Goal: Find specific page/section: Find specific page/section

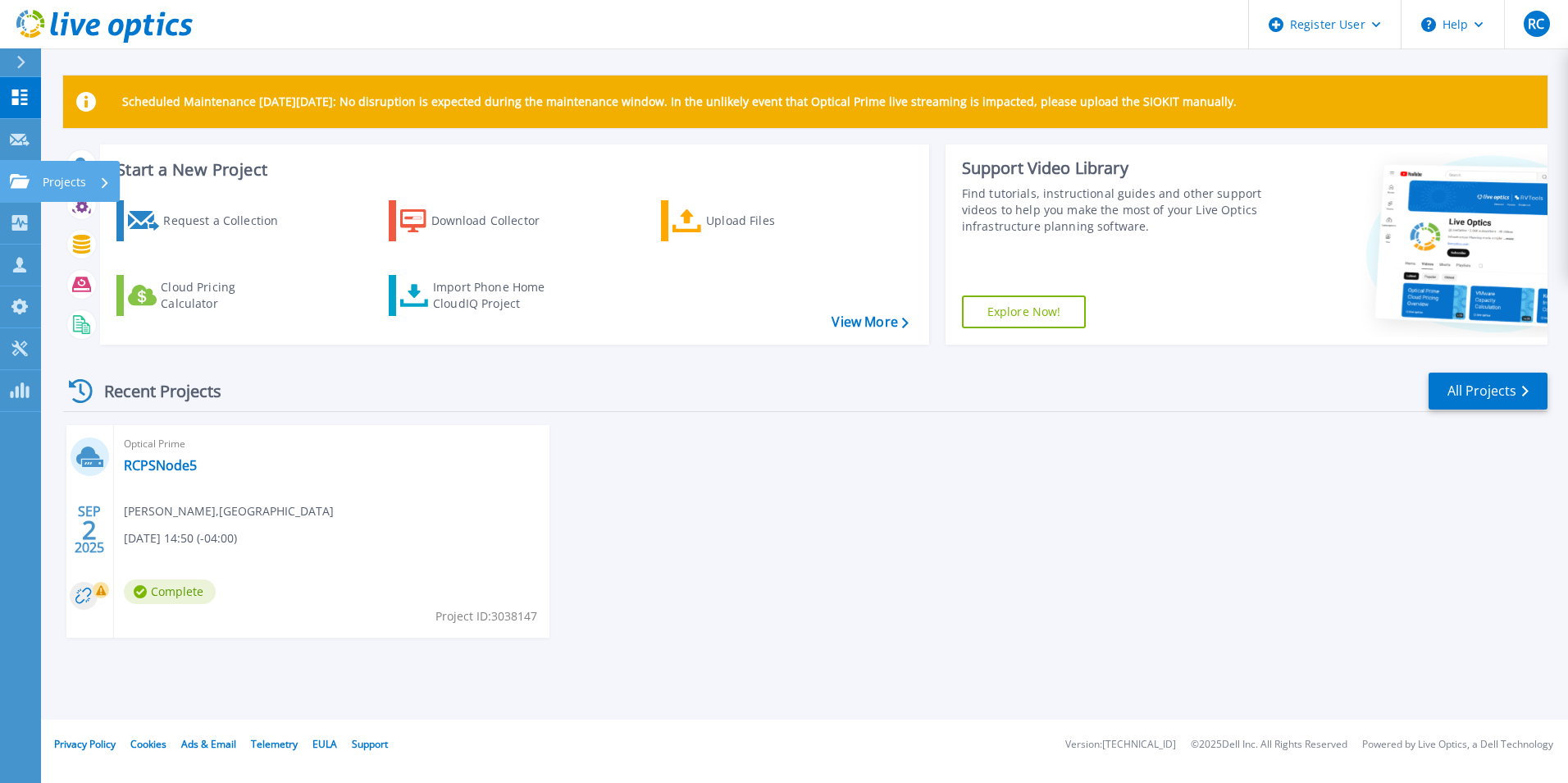
click at [5, 191] on link "Projects Projects" at bounding box center [20, 182] width 41 height 42
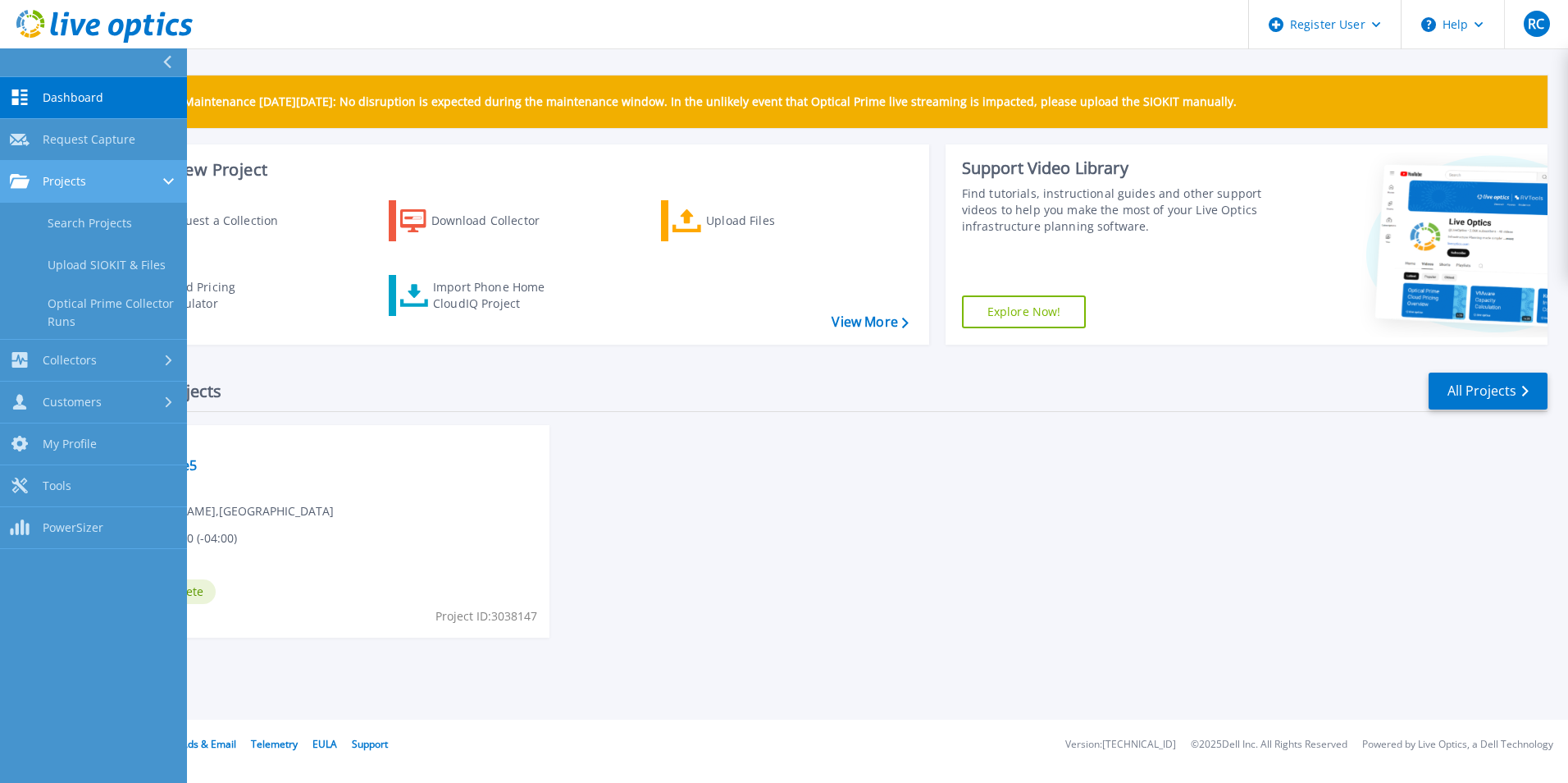
click at [102, 187] on div "Projects" at bounding box center [94, 181] width 168 height 15
click at [110, 193] on link "Projects Projects" at bounding box center [93, 182] width 187 height 42
click at [153, 219] on link "Search Projects" at bounding box center [93, 224] width 187 height 42
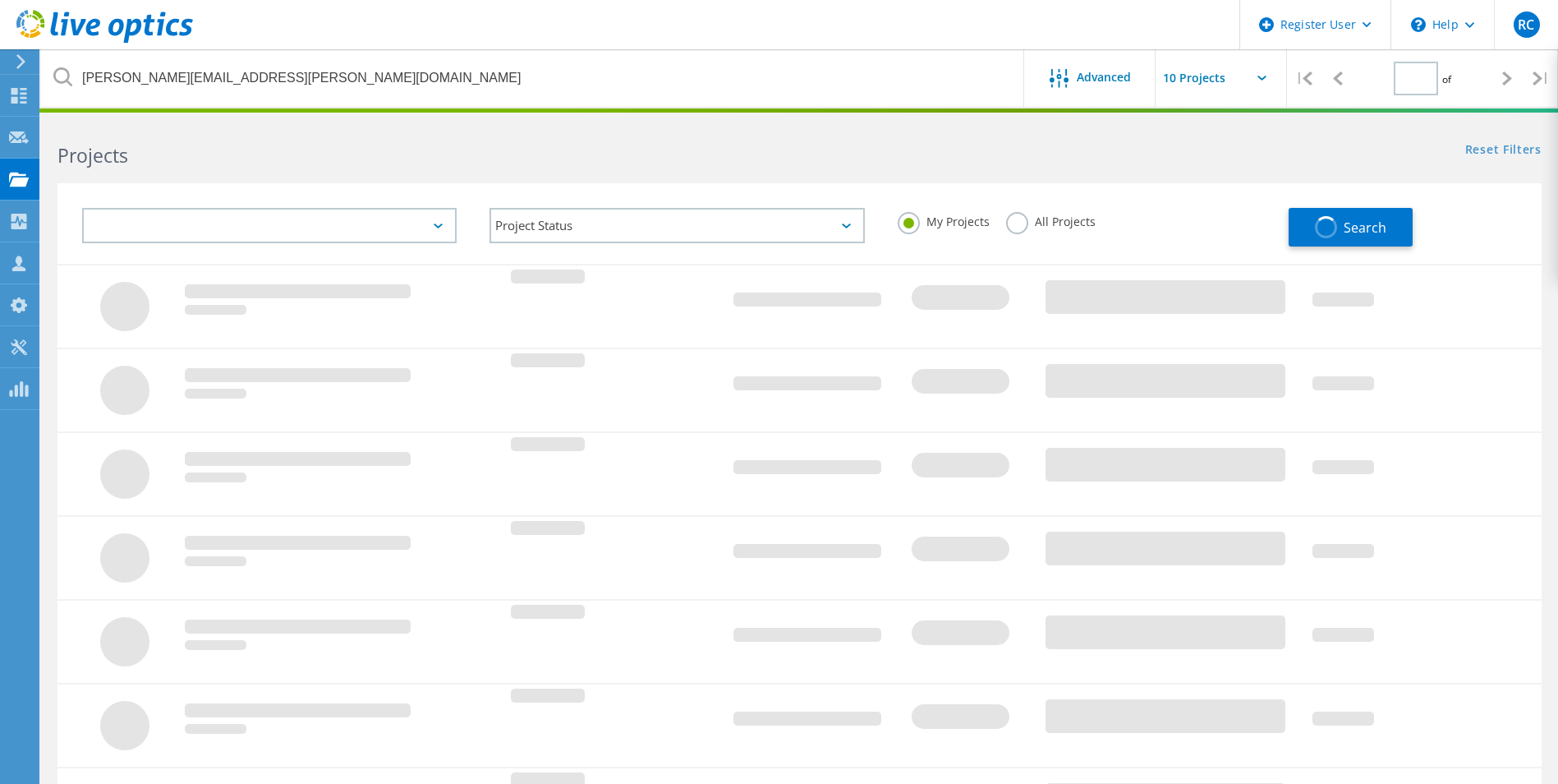
type input "1"
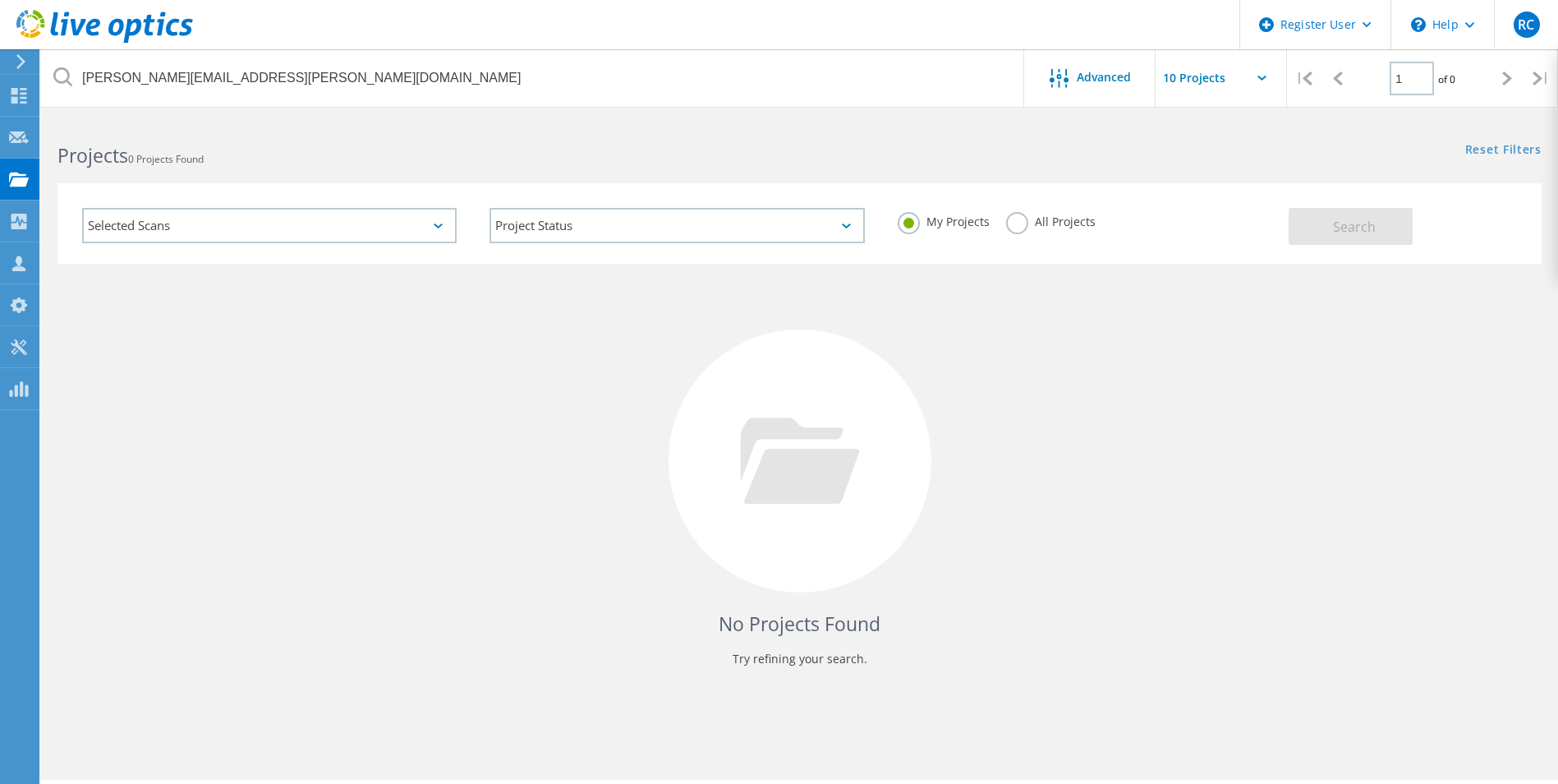
click at [1020, 218] on label "All Projects" at bounding box center [1051, 220] width 90 height 16
click at [0, 0] on input "All Projects" at bounding box center [0, 0] width 0 height 0
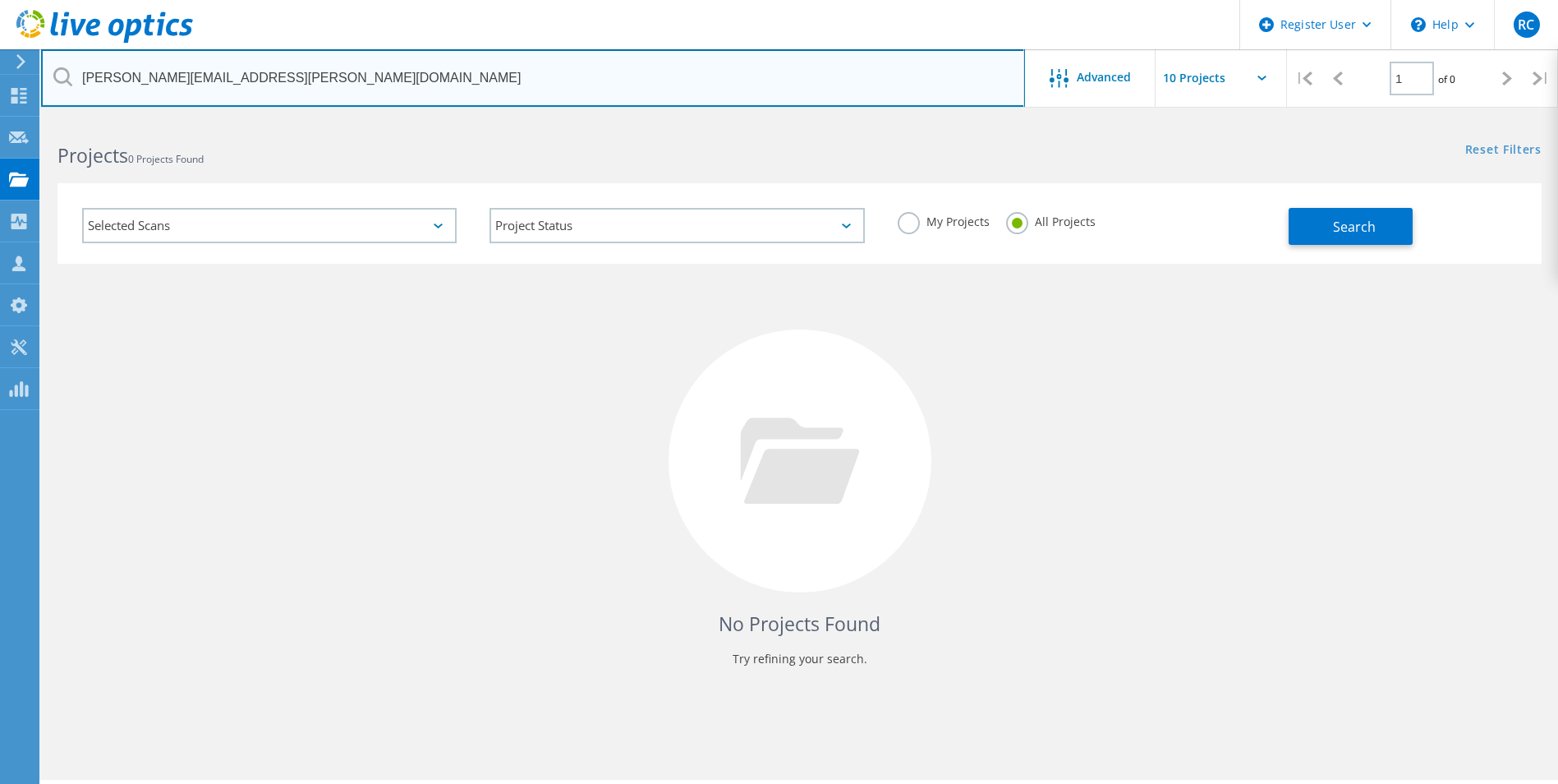
drag, startPoint x: 326, startPoint y: 82, endPoint x: 311, endPoint y: 68, distance: 20.9
click at [311, 68] on input "Andre.Gima@norcrossga.net" at bounding box center [533, 78] width 984 height 58
drag, startPoint x: 310, startPoint y: 68, endPoint x: 73, endPoint y: 67, distance: 236.6
click at [73, 67] on input "Andre.Gima@norcrossga.net" at bounding box center [533, 78] width 984 height 58
paste input "Tarajee White <Tarajee.White@norcrossga.net>"
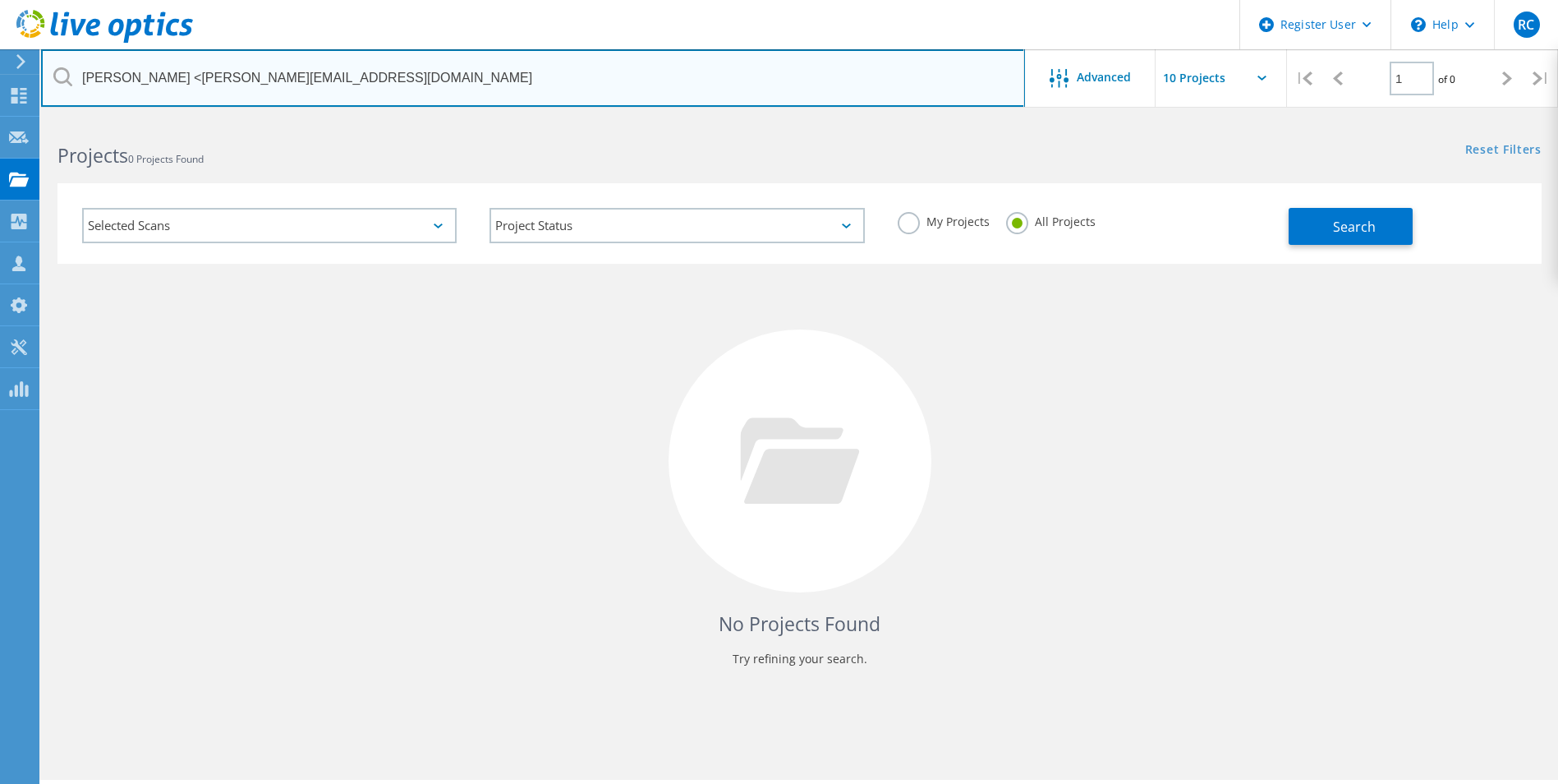
click at [174, 82] on input "Tarajee White <Tarajee.White@norcrossga.net" at bounding box center [533, 78] width 984 height 58
type input "Tarajee.White@norcrossga.net"
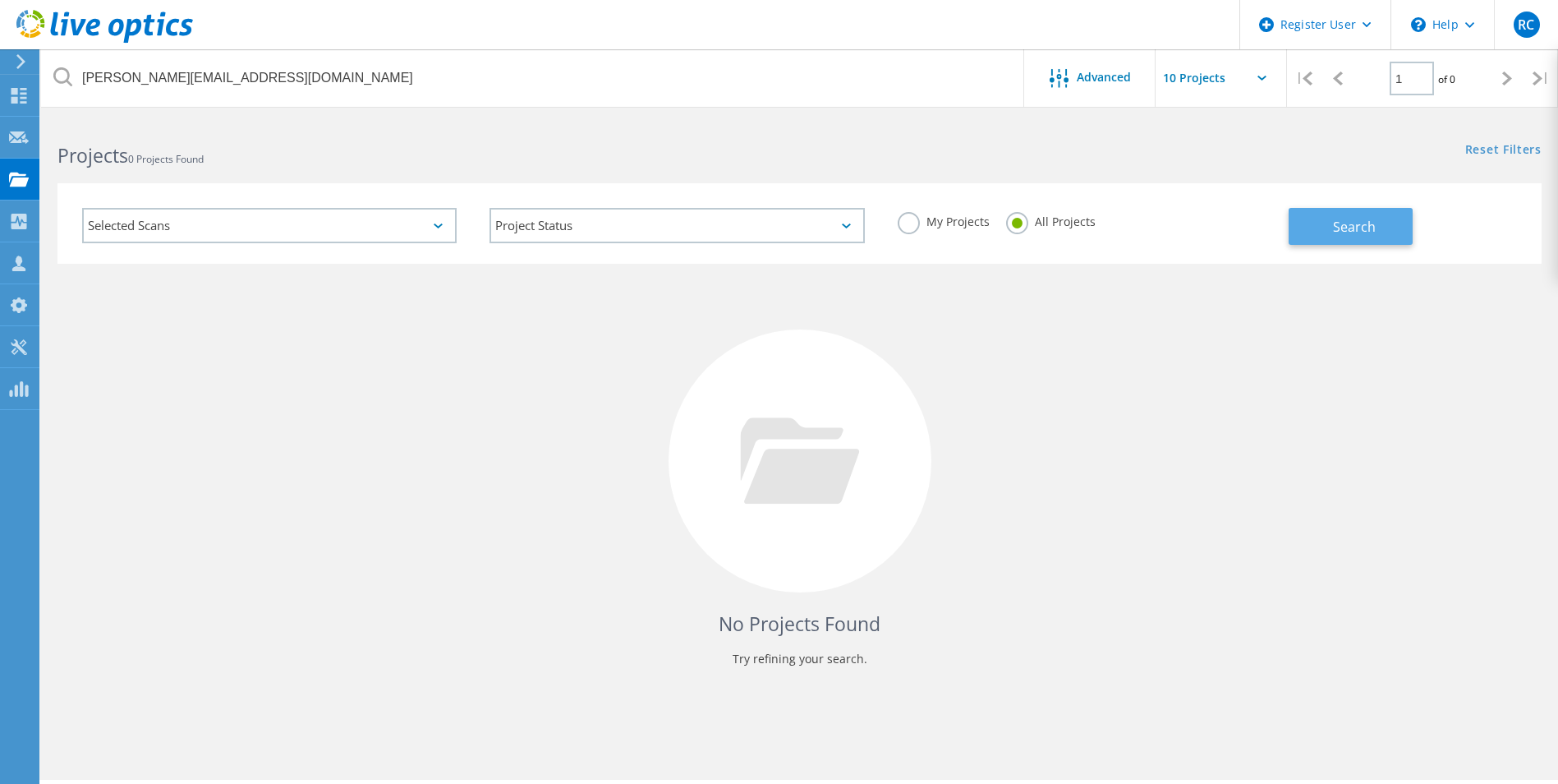
click at [1301, 236] on button "Search" at bounding box center [1351, 226] width 124 height 37
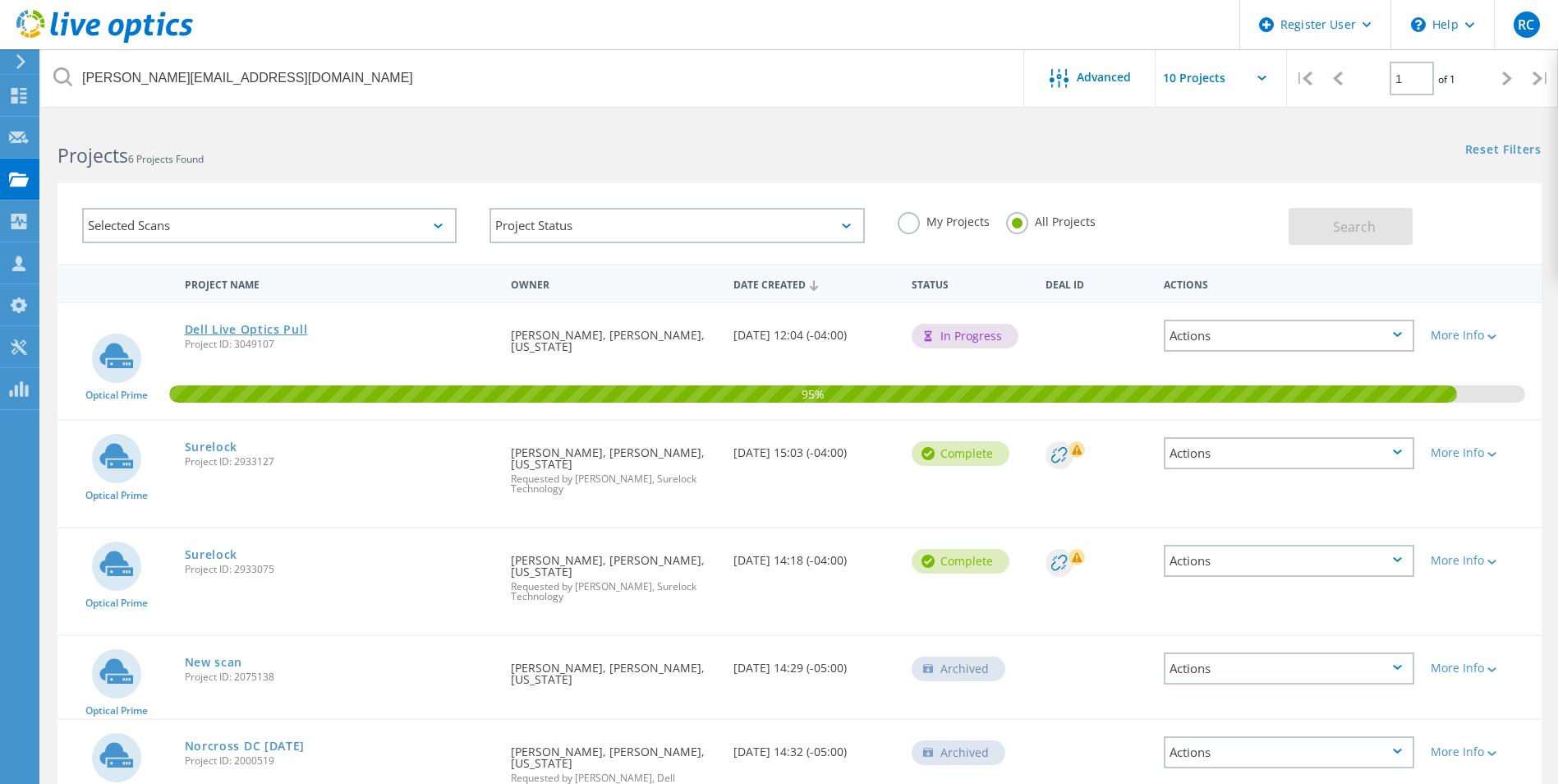
click at [284, 333] on link "Dell Live Optics Pull" at bounding box center [246, 330] width 123 height 12
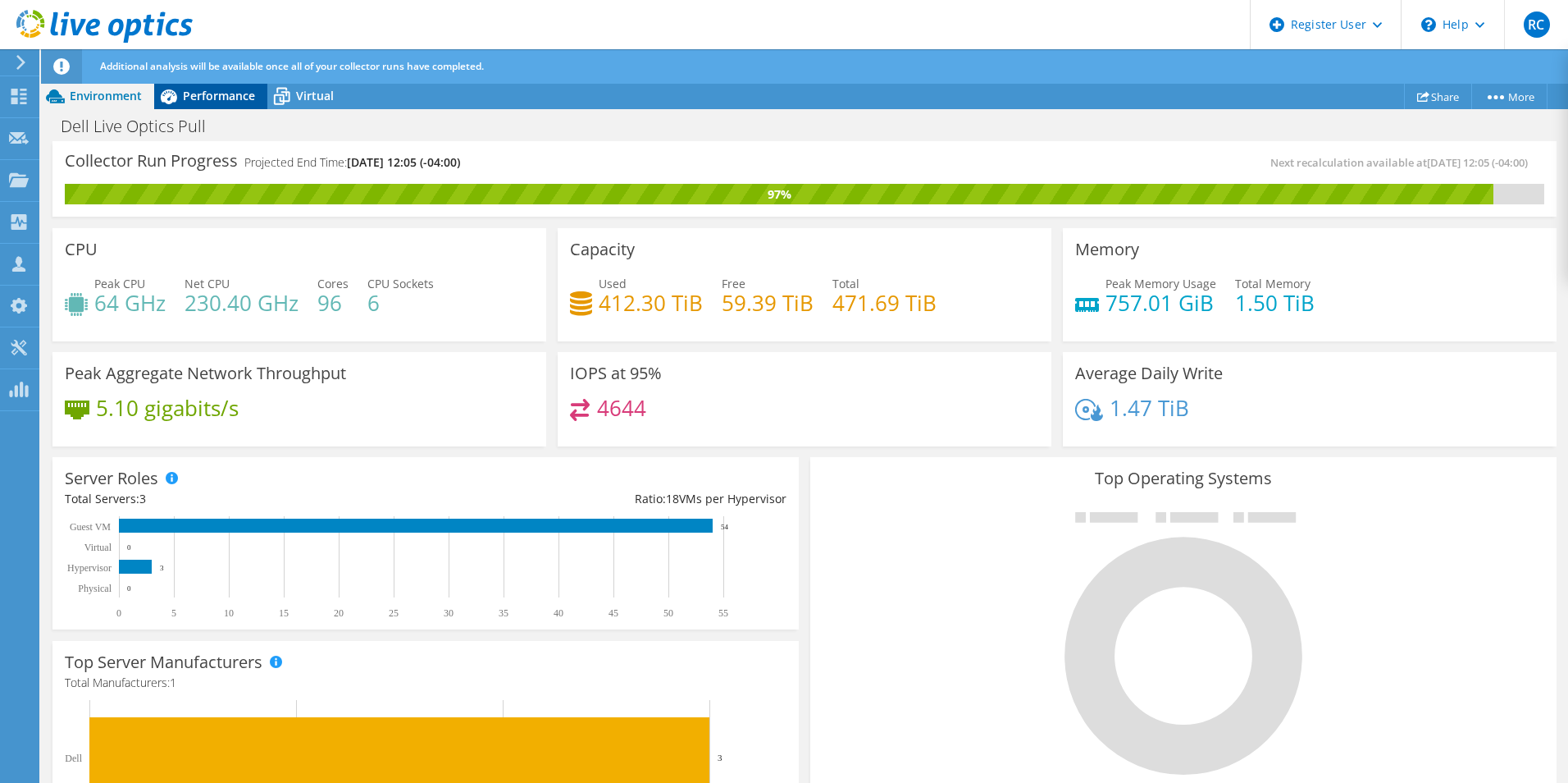
click at [203, 92] on span "Performance" at bounding box center [219, 96] width 72 height 16
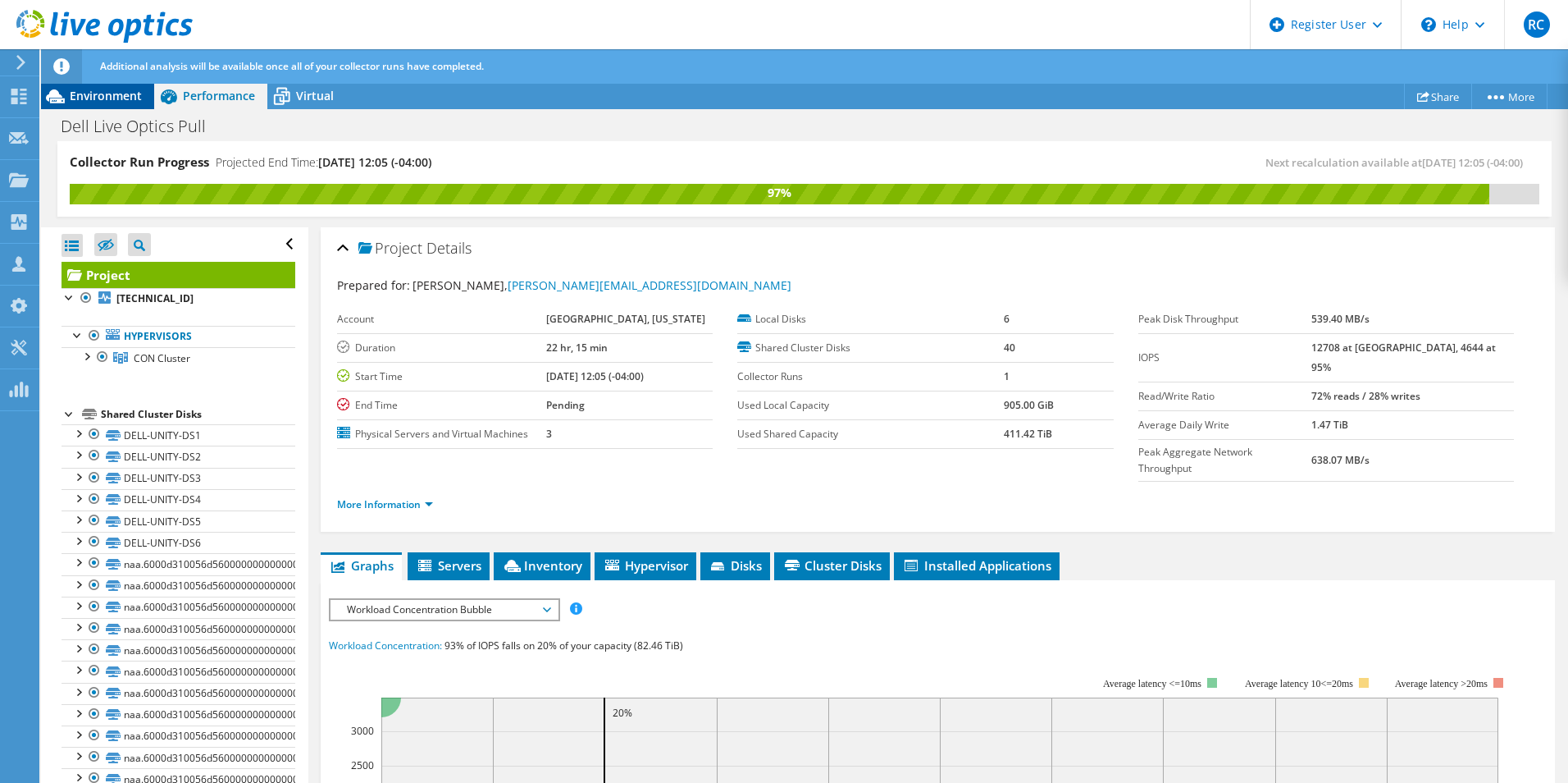
click at [91, 100] on span "Environment" at bounding box center [106, 96] width 72 height 16
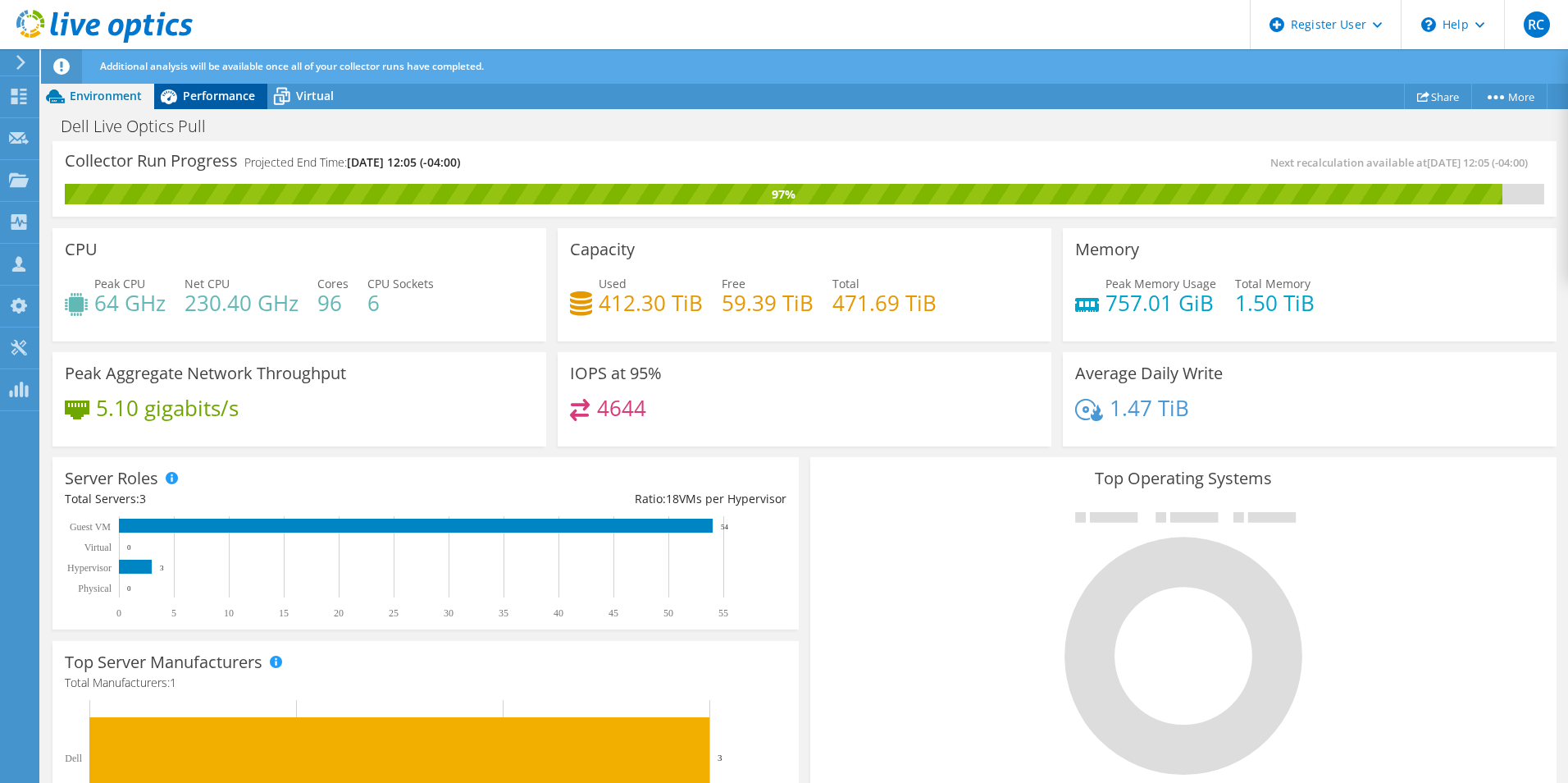
click at [216, 101] on span "Performance" at bounding box center [219, 96] width 72 height 16
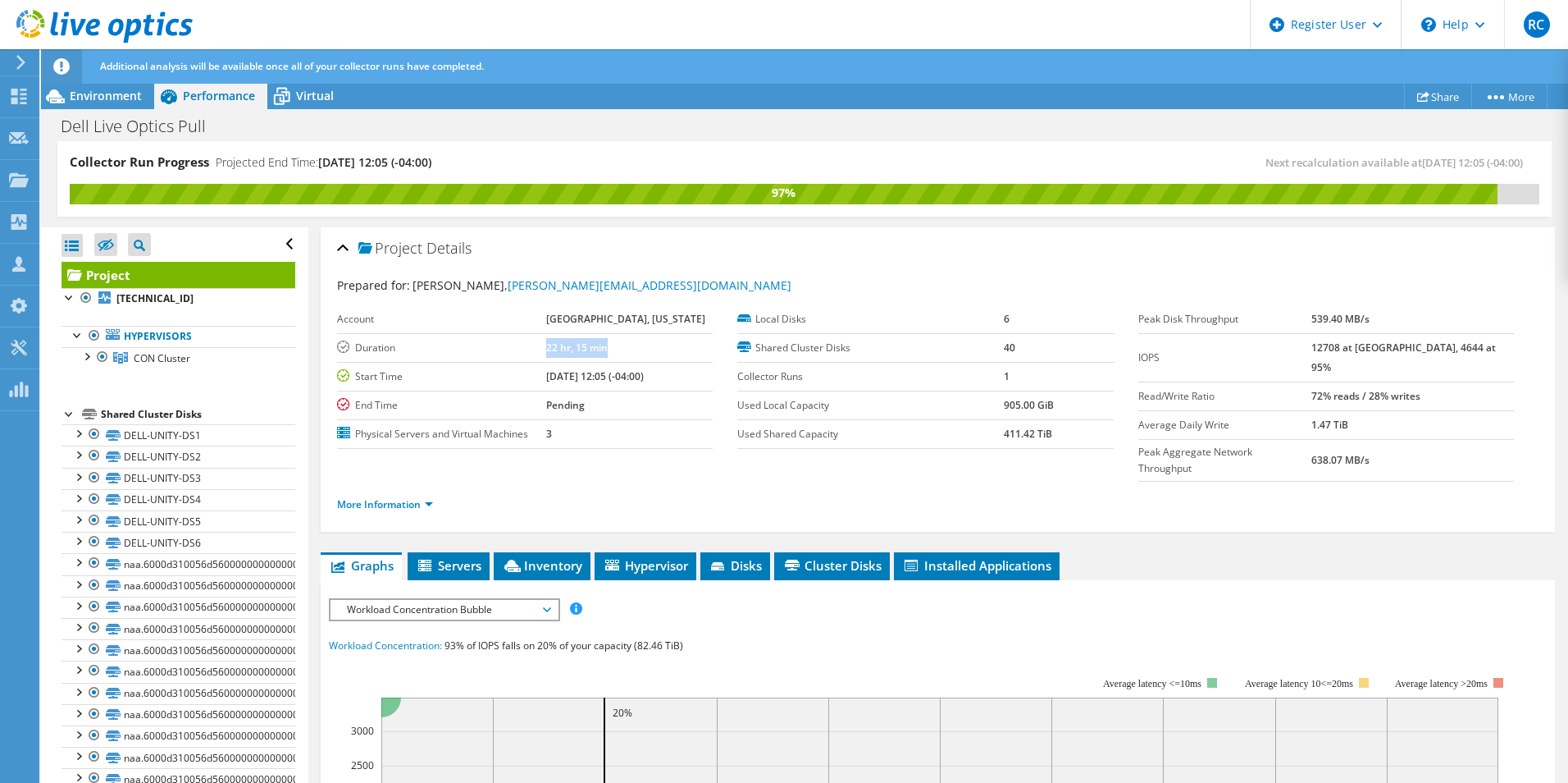
drag, startPoint x: 655, startPoint y: 345, endPoint x: 530, endPoint y: 349, distance: 125.1
click at [530, 349] on tr "Duration 22 hr, 15 min" at bounding box center [525, 348] width 375 height 29
drag, startPoint x: 530, startPoint y: 349, endPoint x: 501, endPoint y: 316, distance: 43.9
click at [501, 316] on label "Account" at bounding box center [441, 319] width 209 height 16
click at [91, 99] on span "Environment" at bounding box center [106, 96] width 72 height 16
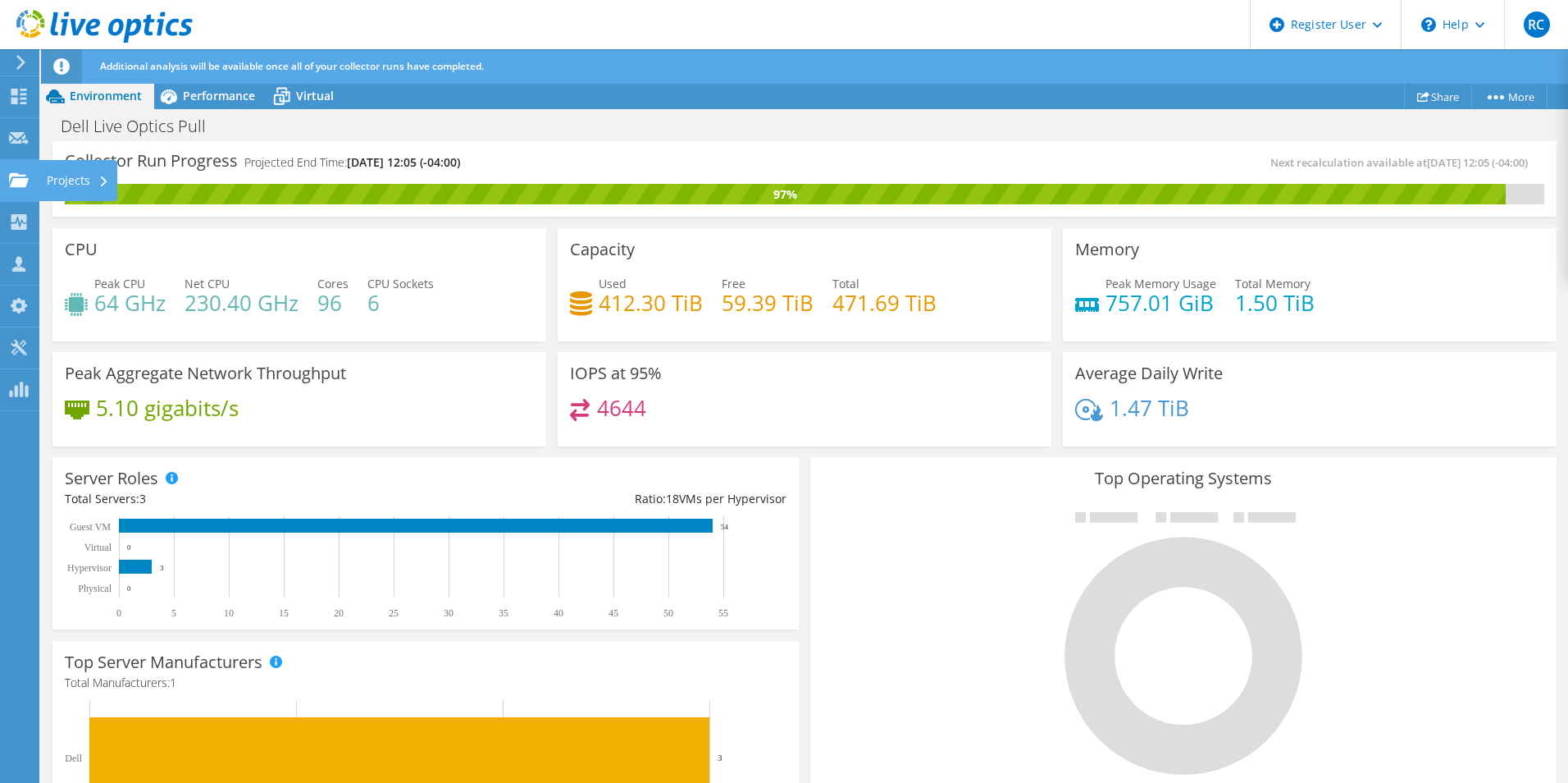
click at [70, 178] on div "Projects" at bounding box center [78, 180] width 79 height 41
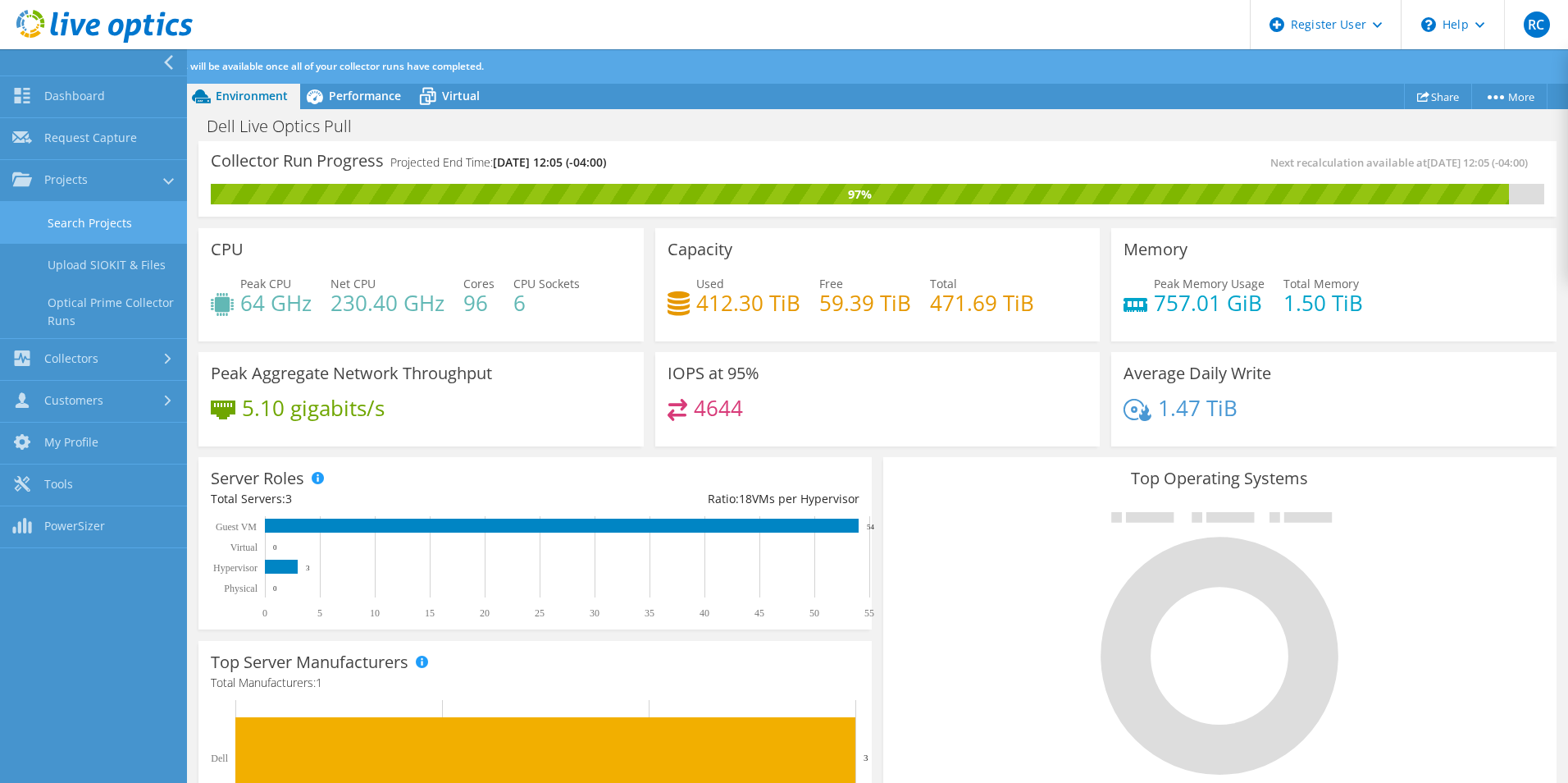
click at [119, 228] on link "Search Projects" at bounding box center [93, 223] width 187 height 42
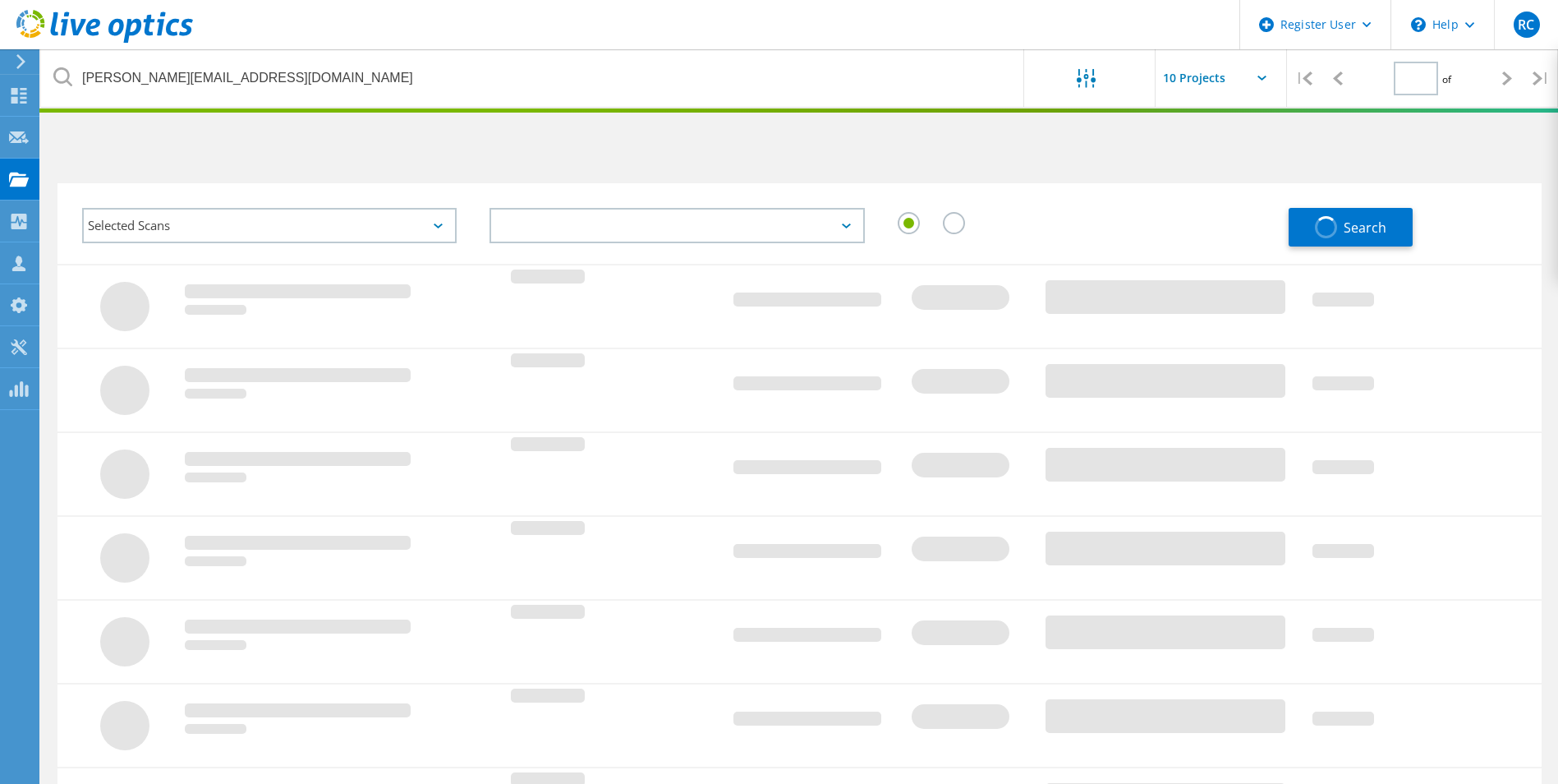
type input "1"
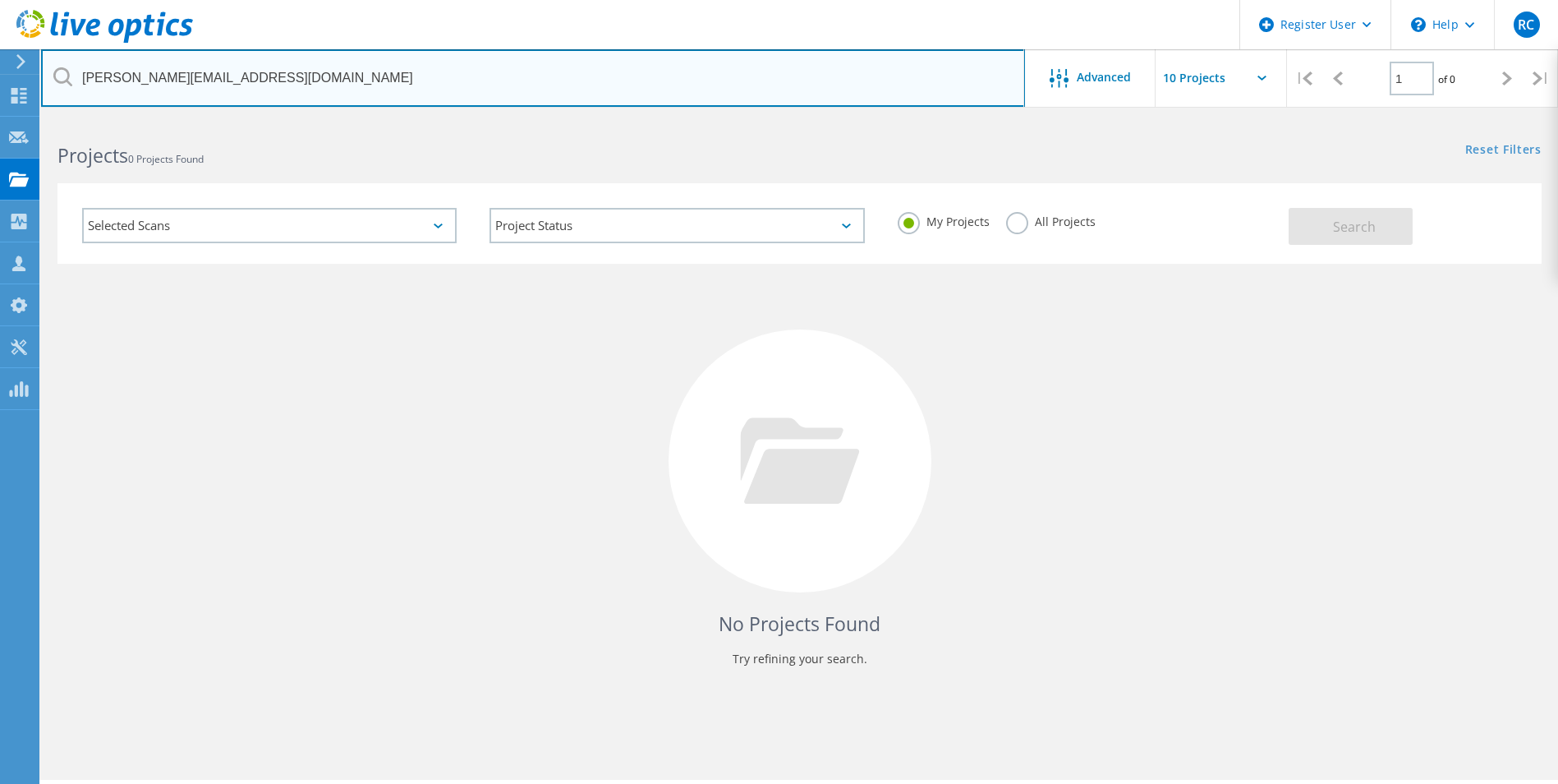
drag, startPoint x: 320, startPoint y: 82, endPoint x: 73, endPoint y: 67, distance: 246.9
click at [73, 67] on input "[PERSON_NAME][EMAIL_ADDRESS][DOMAIN_NAME]" at bounding box center [533, 78] width 984 height 58
type input "brad"
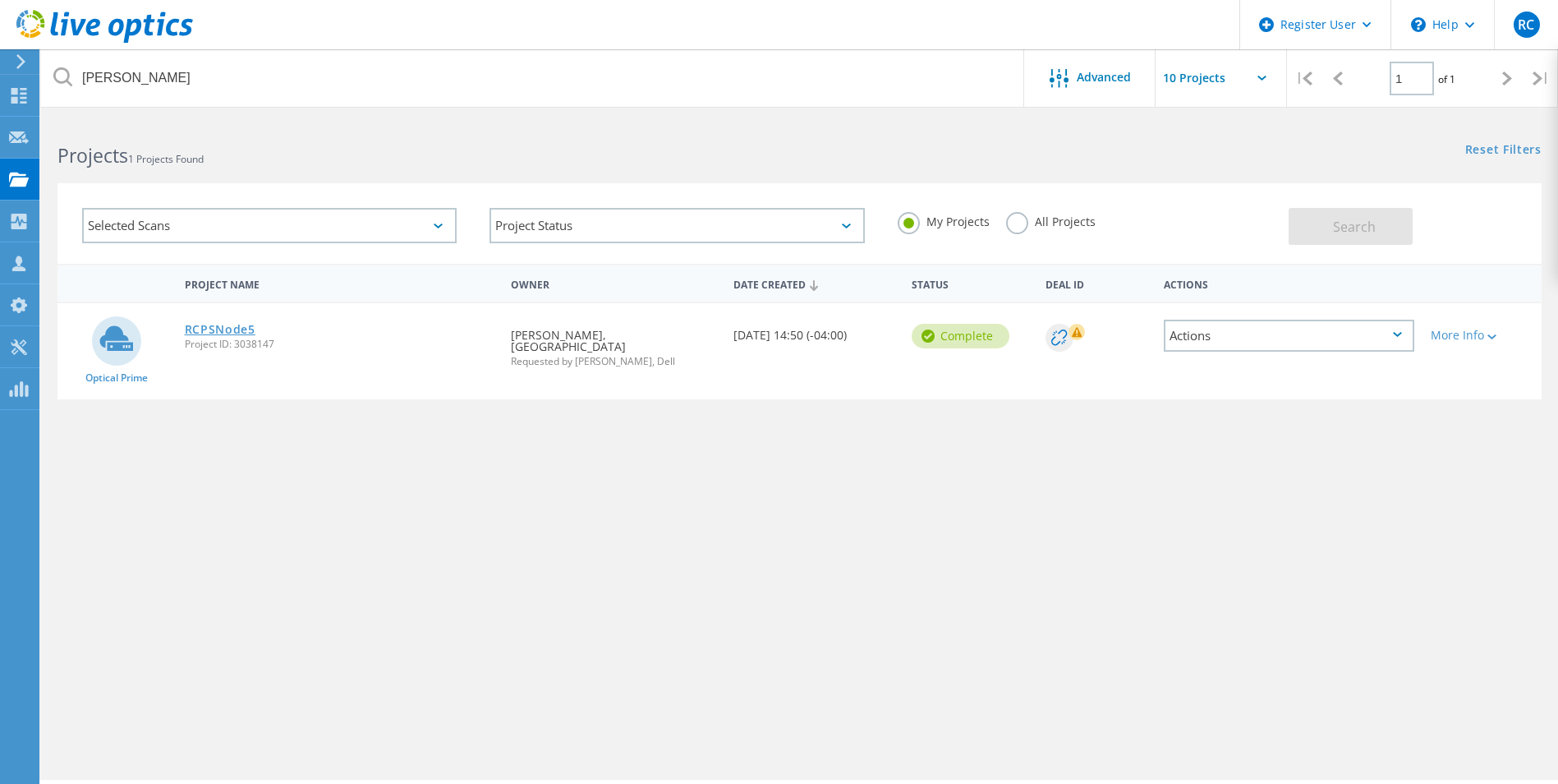
click at [204, 327] on link "RCPSNode5" at bounding box center [220, 330] width 71 height 12
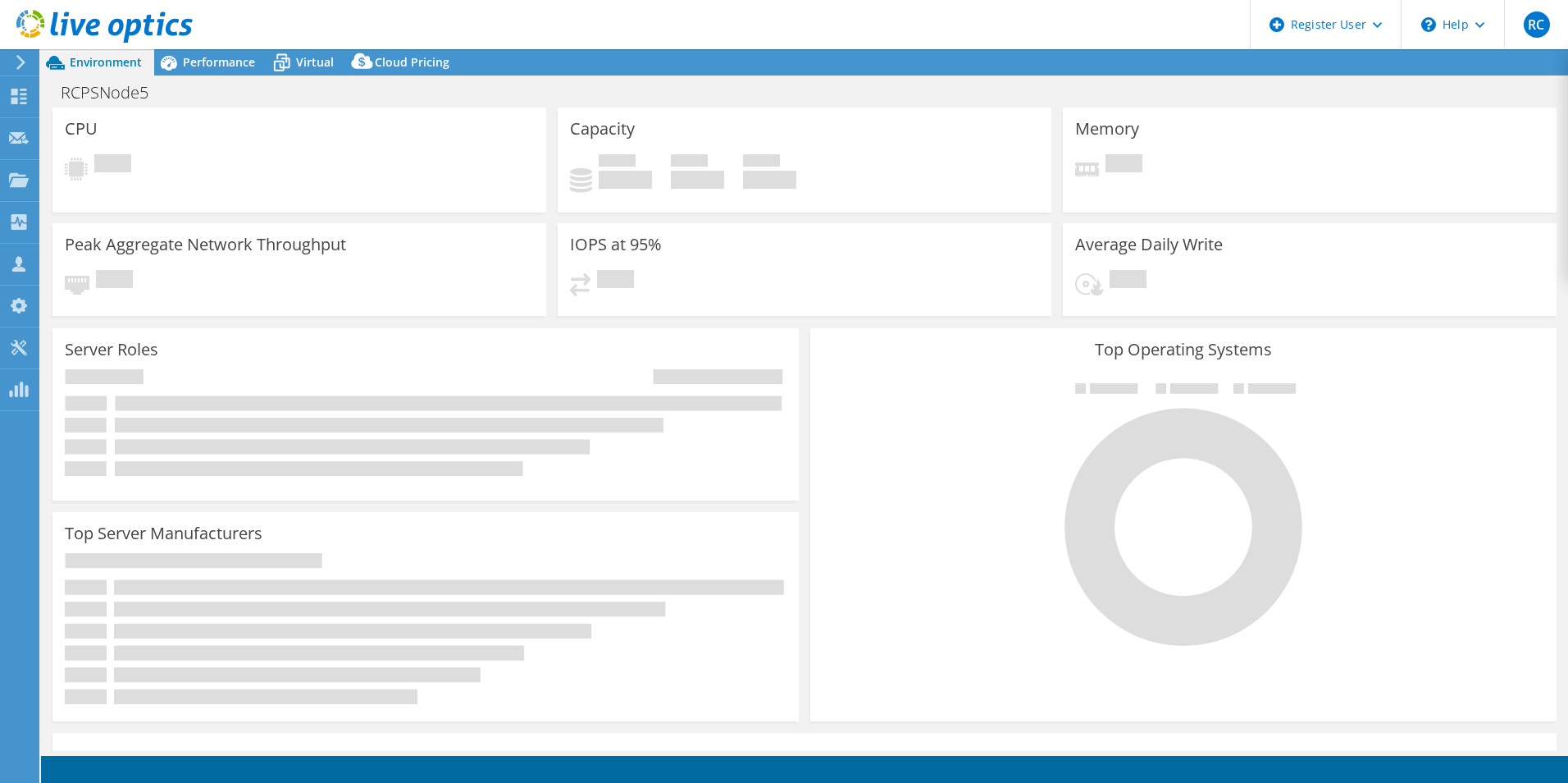
select select "USD"
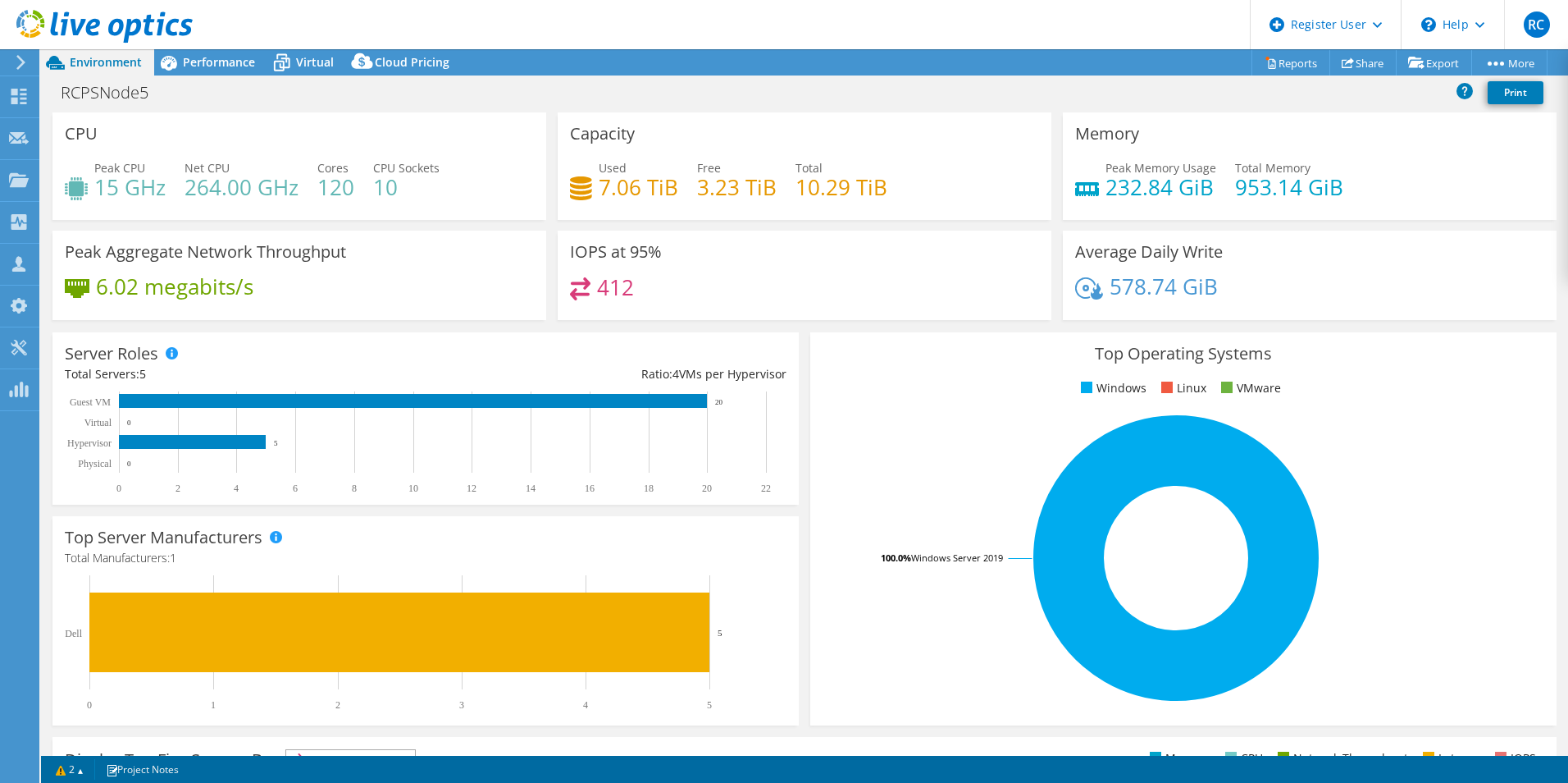
click at [219, 45] on header "RC Dell User Riley Cherkes [EMAIL_ADDRESS][PERSON_NAME][DOMAIN_NAME] Dell My Pr…" at bounding box center [784, 24] width 1568 height 49
click at [191, 62] on span "Performance" at bounding box center [219, 62] width 72 height 16
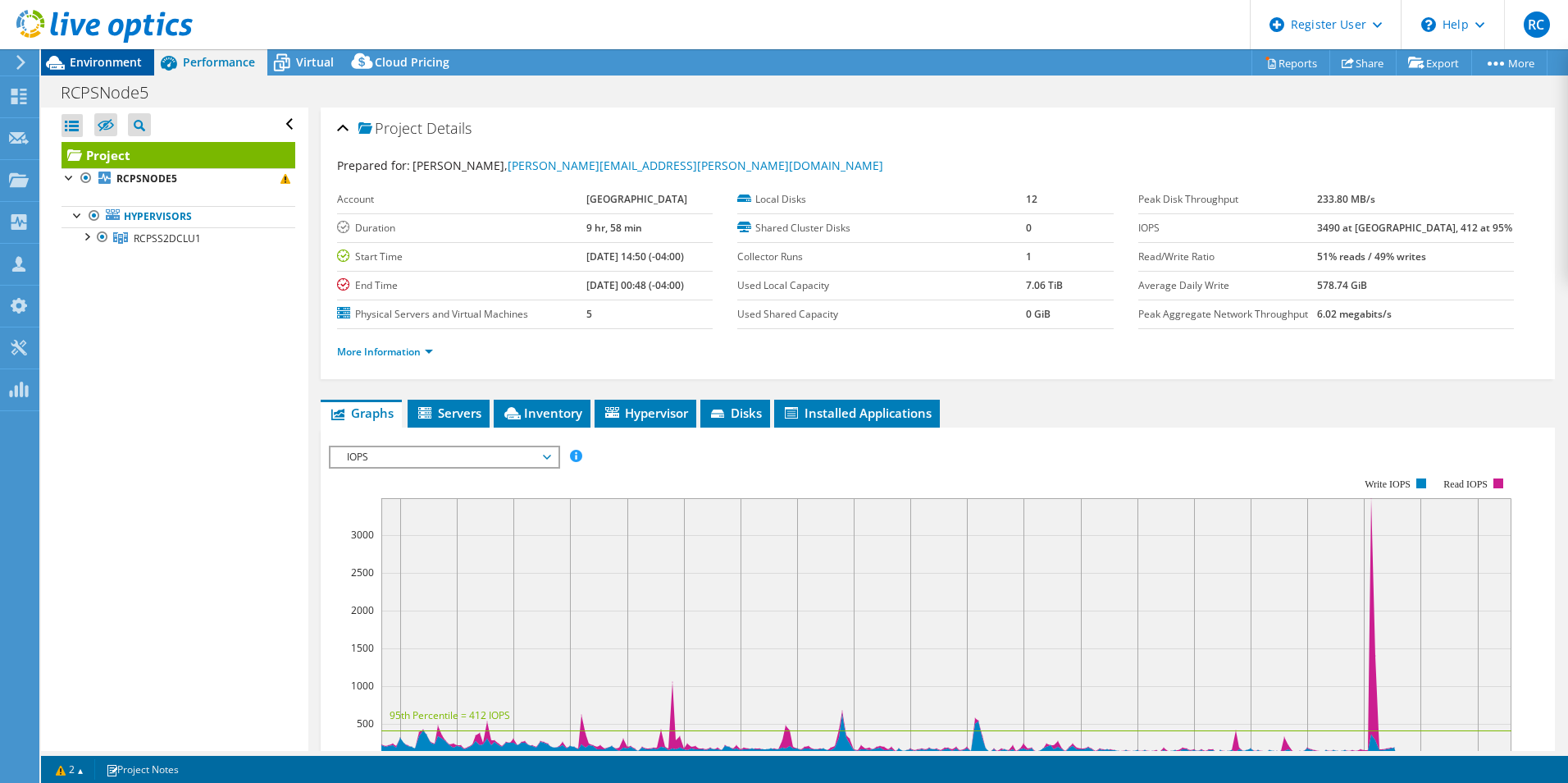
click at [95, 68] on span "Environment" at bounding box center [106, 62] width 72 height 16
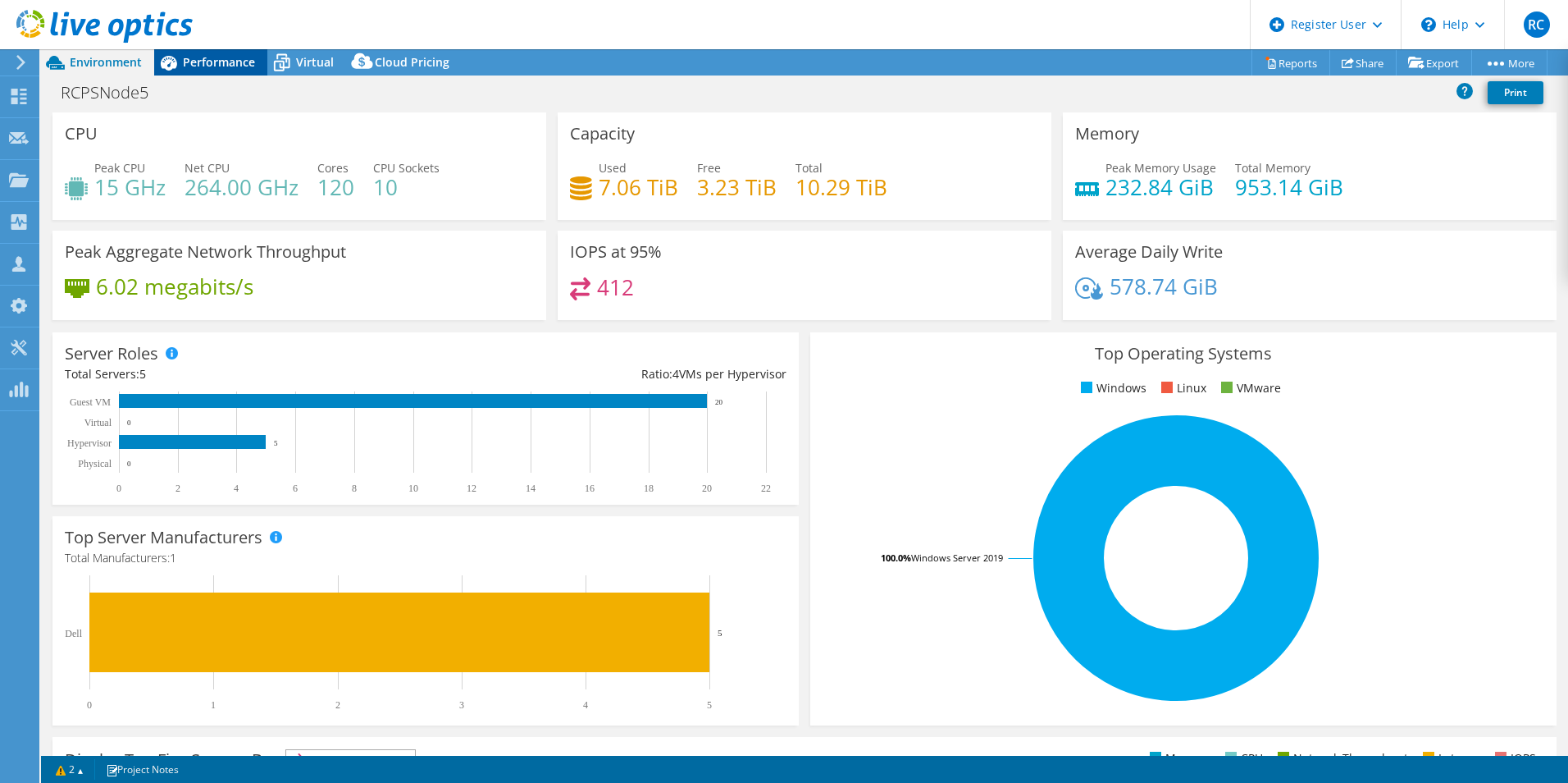
click at [227, 73] on div "Performance" at bounding box center [210, 62] width 113 height 26
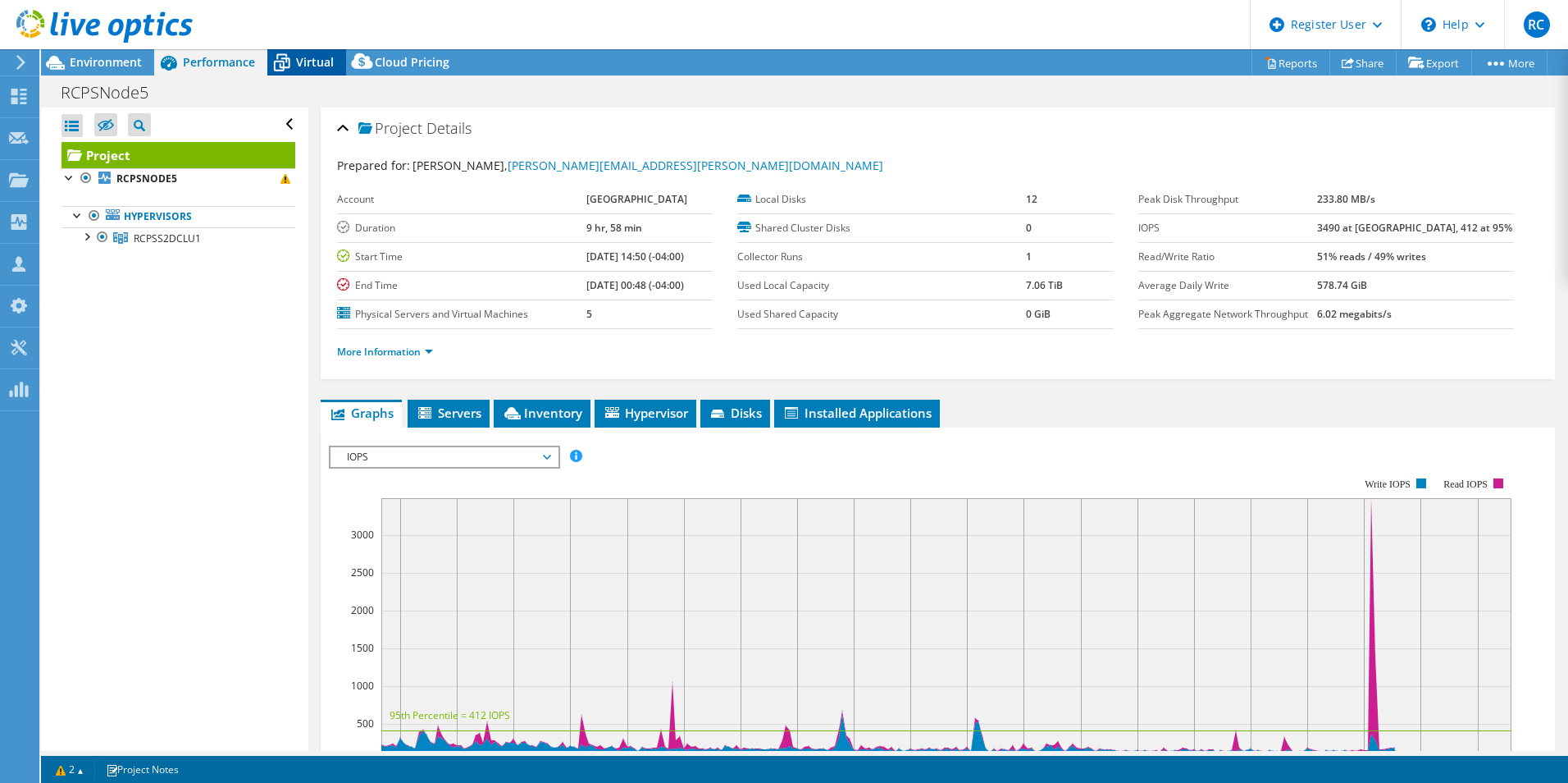
click at [307, 64] on span "Virtual" at bounding box center [315, 62] width 38 height 16
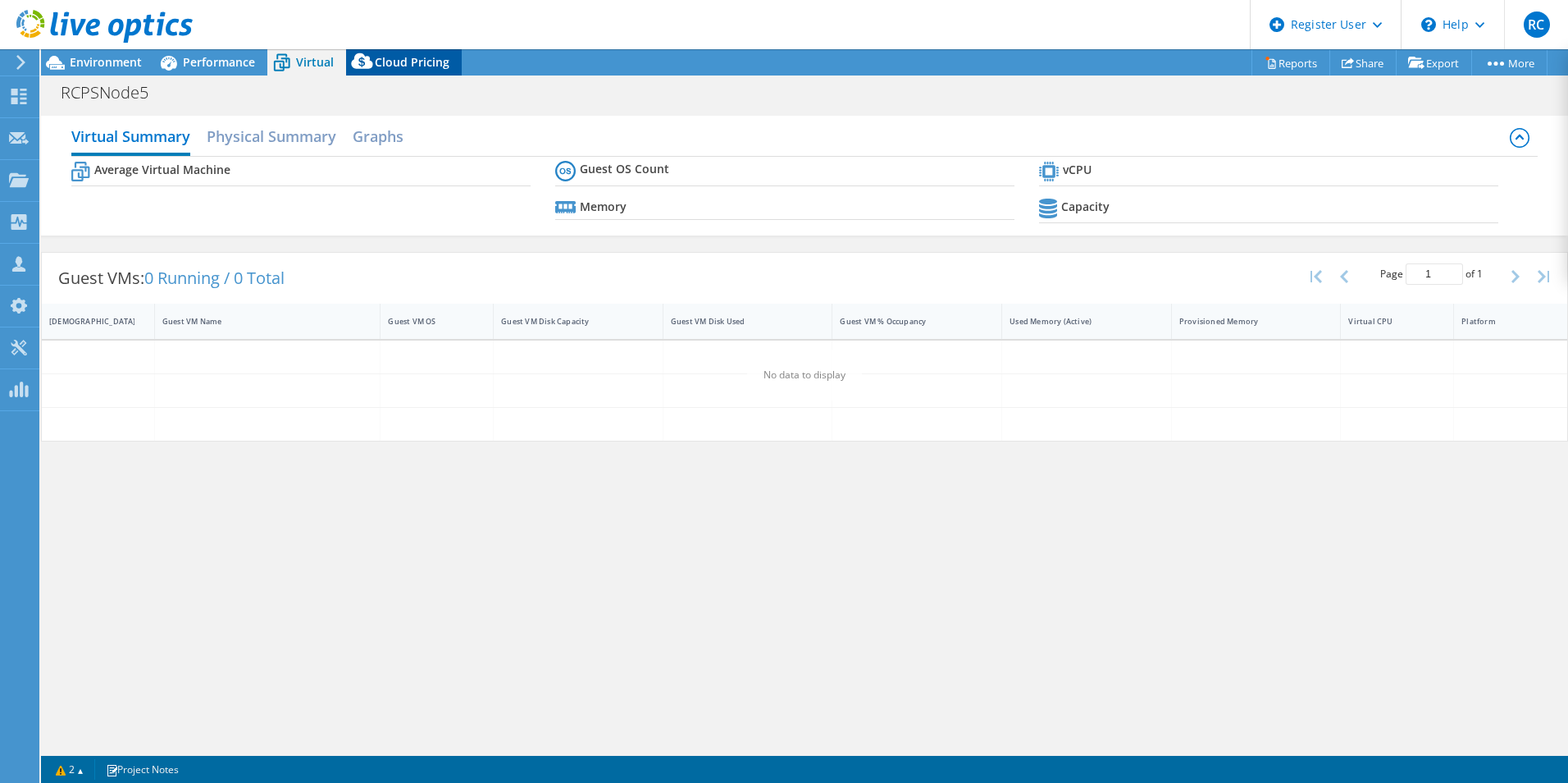
click at [433, 71] on div "Cloud Pricing" at bounding box center [404, 62] width 116 height 26
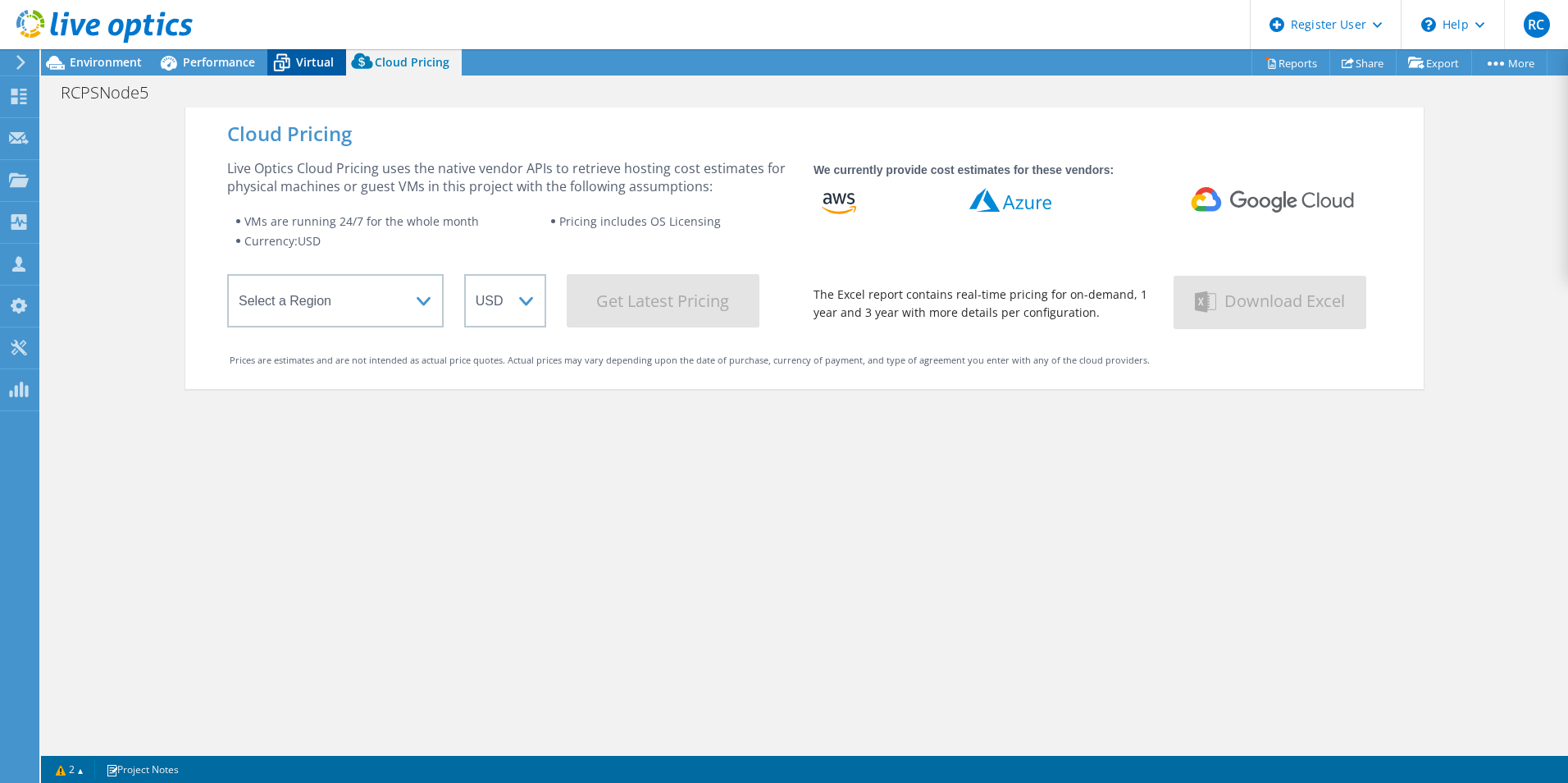
click at [341, 63] on div "Virtual" at bounding box center [306, 62] width 79 height 26
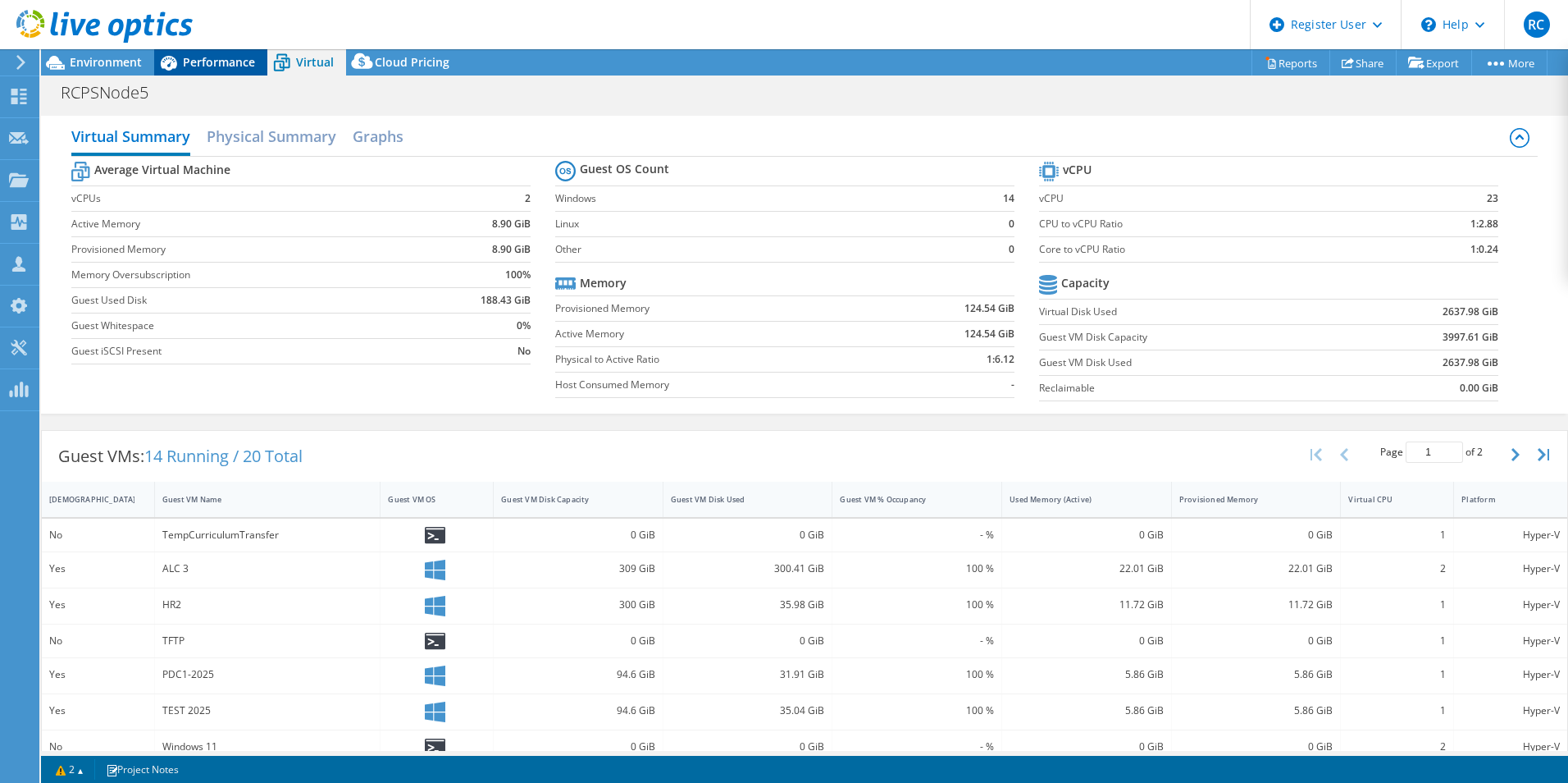
click at [217, 59] on span "Performance" at bounding box center [219, 62] width 72 height 16
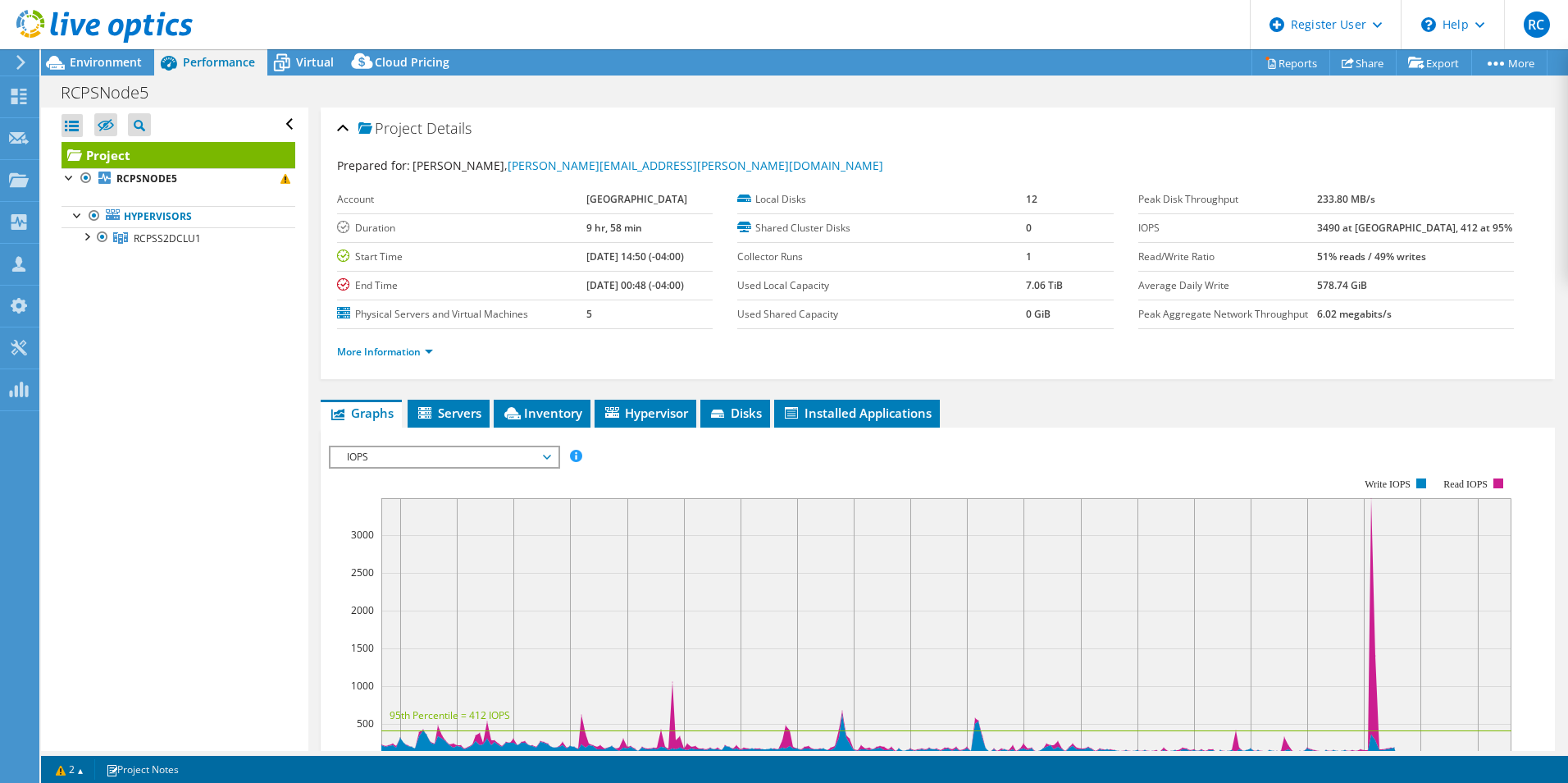
click at [323, 44] on header "RC Dell User Riley Cherkes [EMAIL_ADDRESS][PERSON_NAME][DOMAIN_NAME] Dell My Pr…" at bounding box center [784, 24] width 1568 height 49
click at [317, 54] on span "Virtual" at bounding box center [315, 62] width 38 height 16
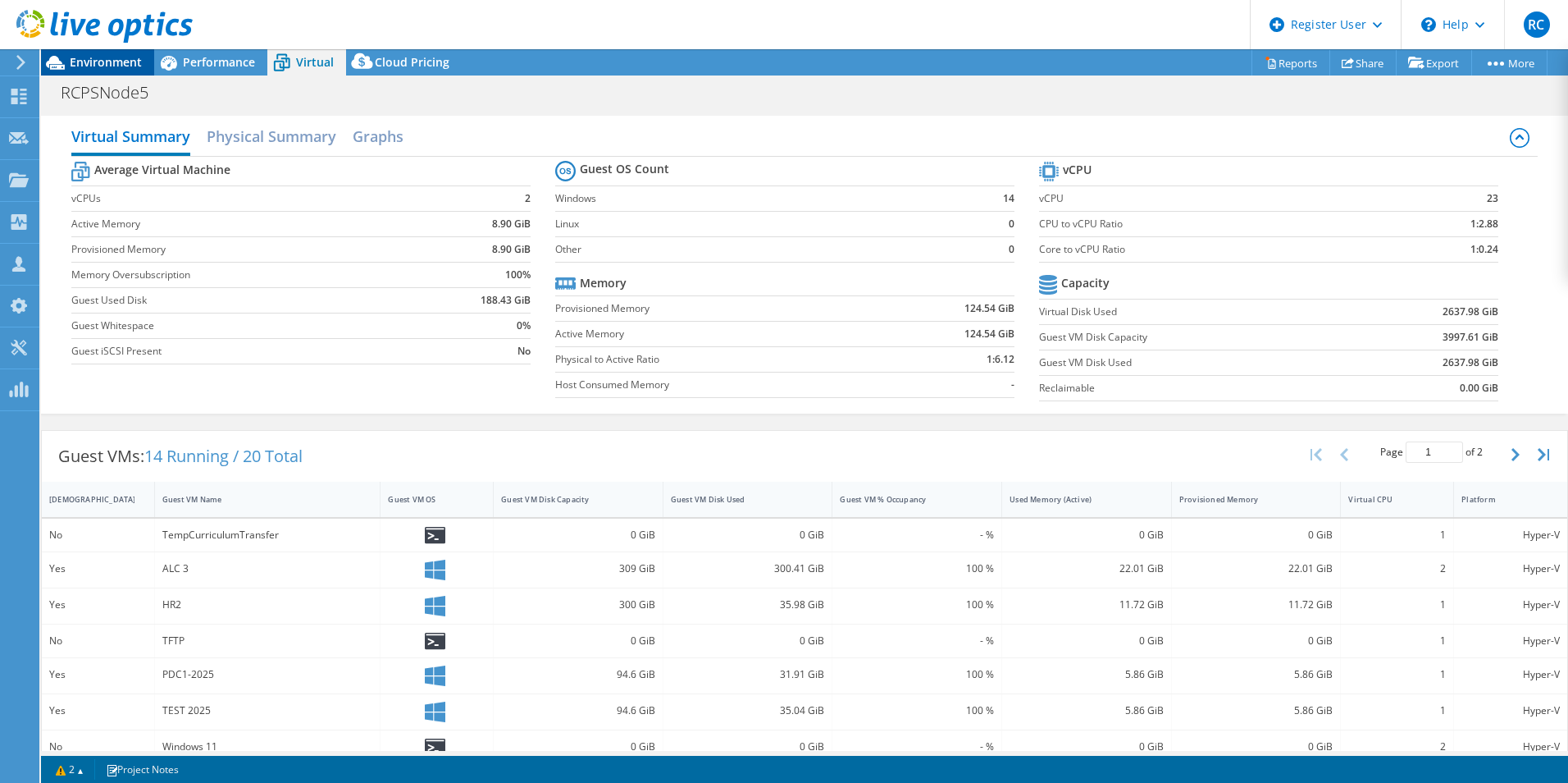
click at [77, 62] on span "Environment" at bounding box center [106, 62] width 72 height 16
